Goal: Task Accomplishment & Management: Use online tool/utility

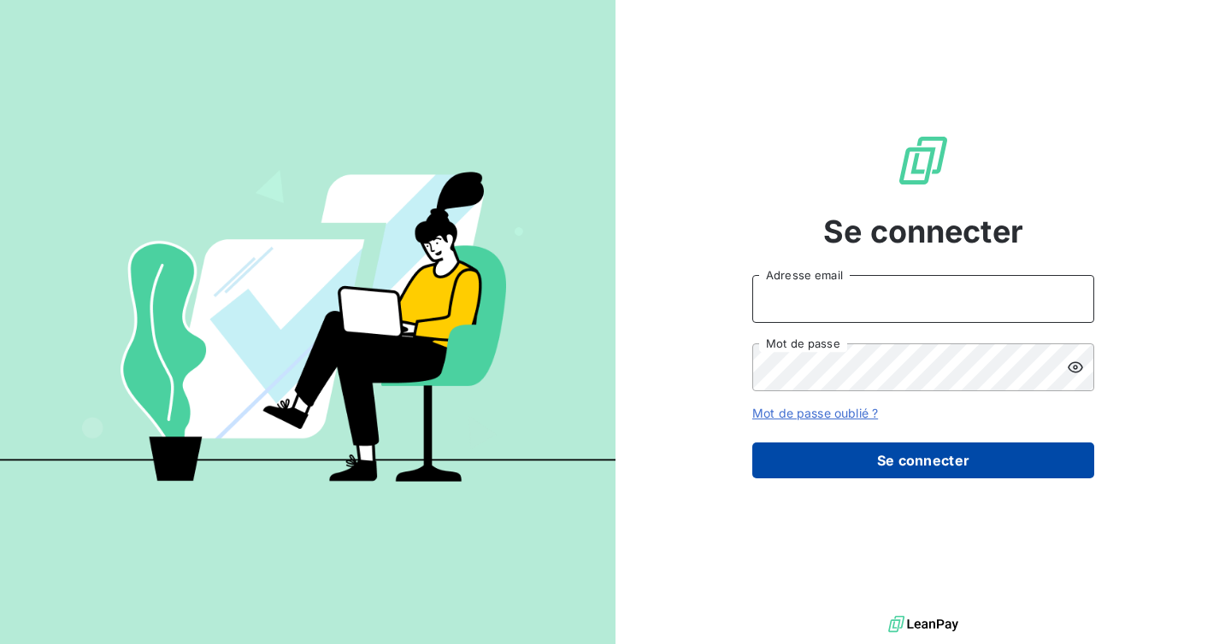
type input "admin@atypique"
click at [849, 454] on button "Se connecter" at bounding box center [923, 461] width 342 height 36
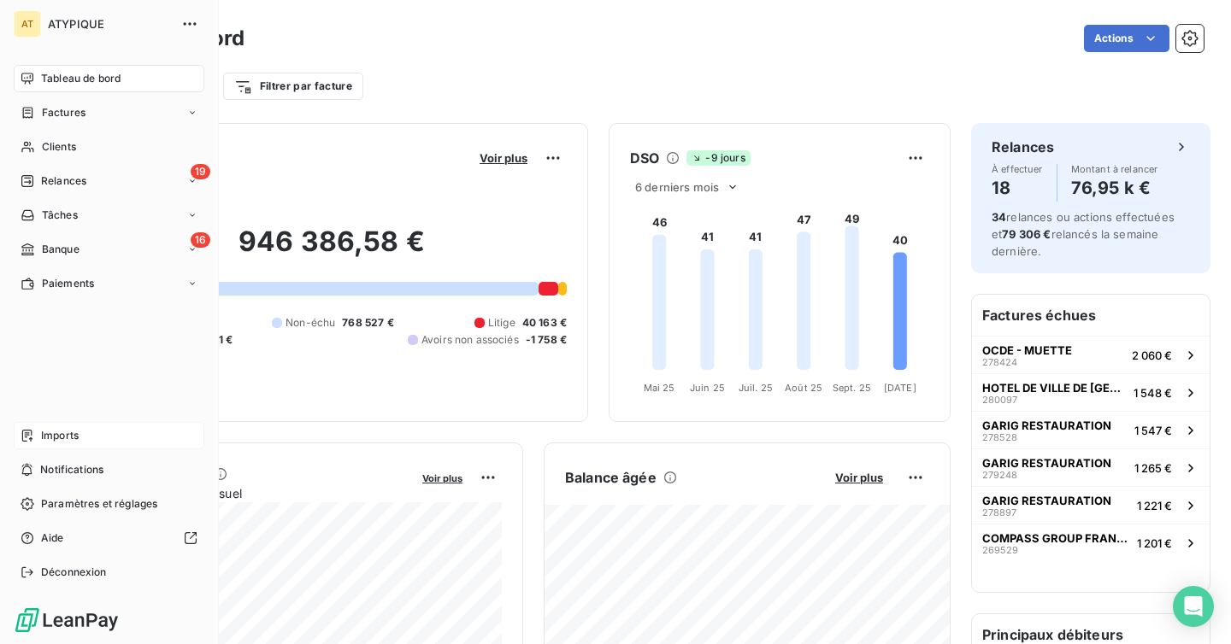
click at [54, 424] on div "Imports" at bounding box center [109, 435] width 191 height 27
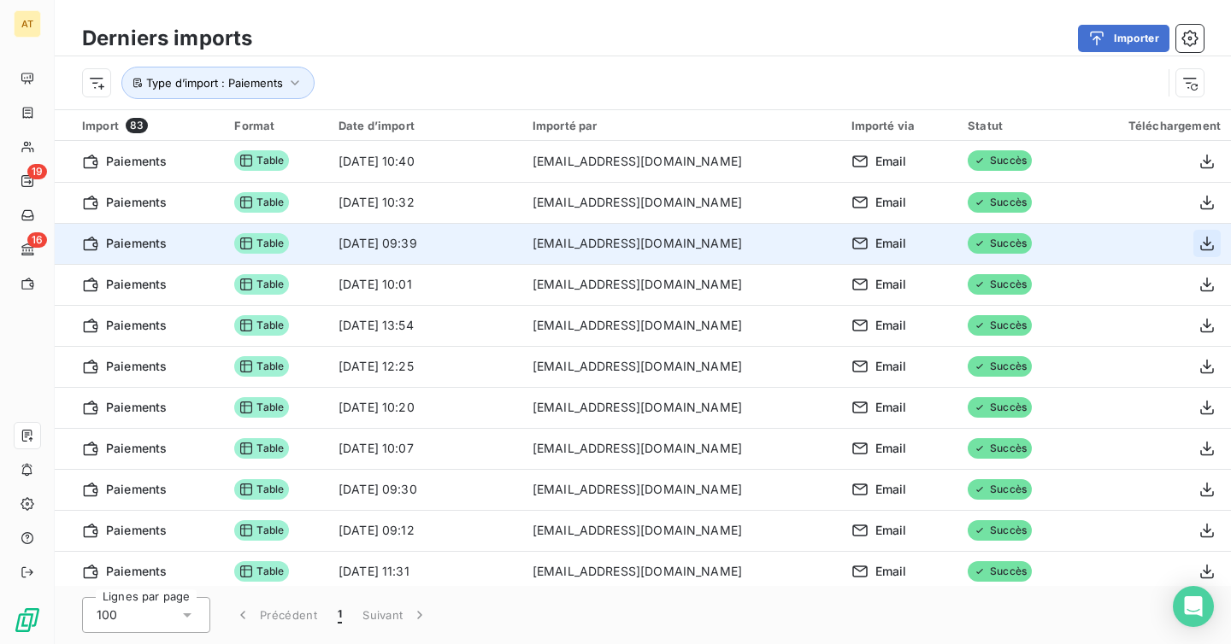
click at [1208, 241] on icon "button" at bounding box center [1206, 243] width 17 height 17
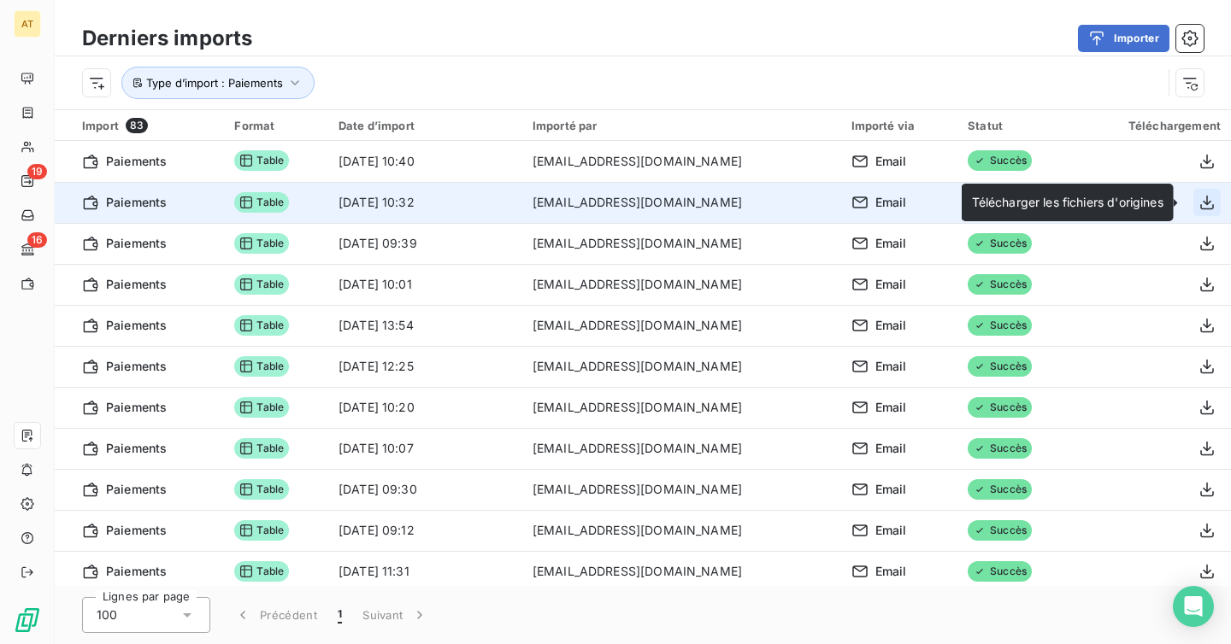
click at [1206, 205] on icon "button" at bounding box center [1206, 202] width 17 height 17
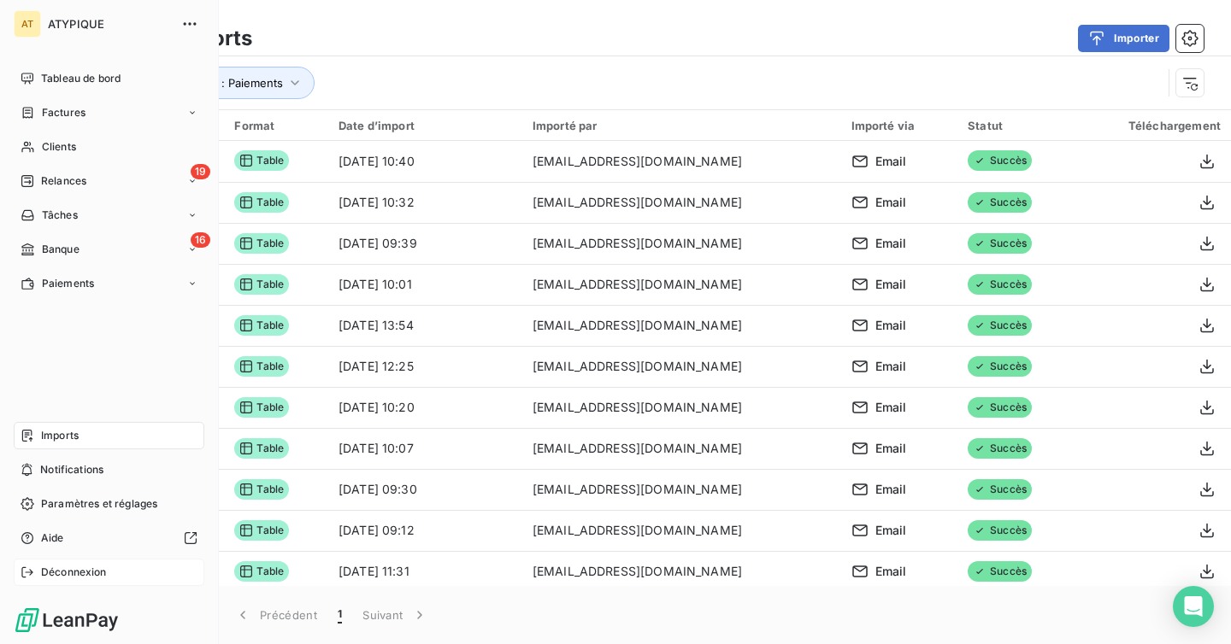
click at [91, 578] on span "Déconnexion" at bounding box center [74, 572] width 66 height 15
